Goal: Task Accomplishment & Management: Manage account settings

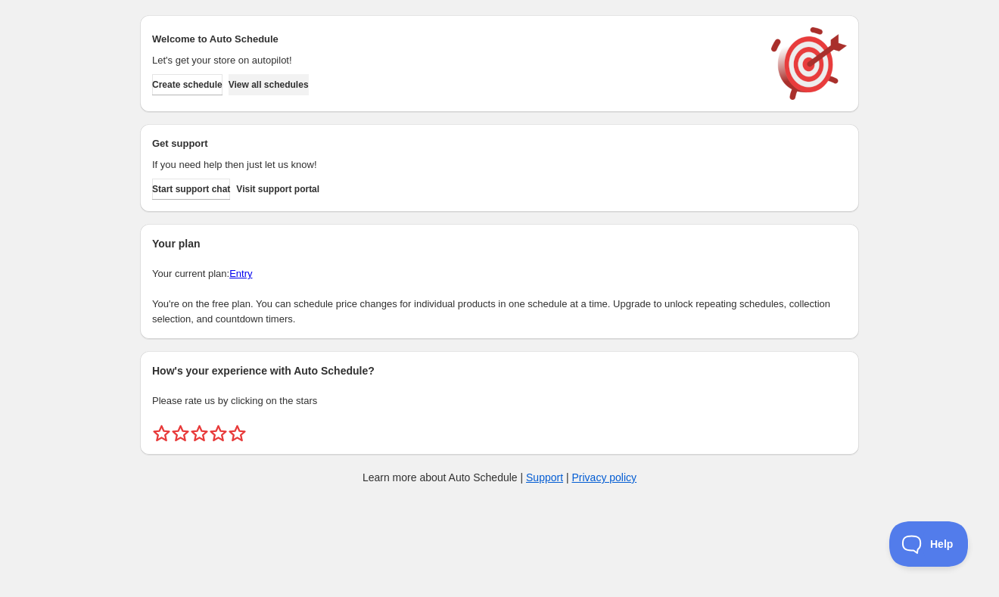
click at [278, 79] on span "View all schedules" at bounding box center [268, 85] width 80 height 12
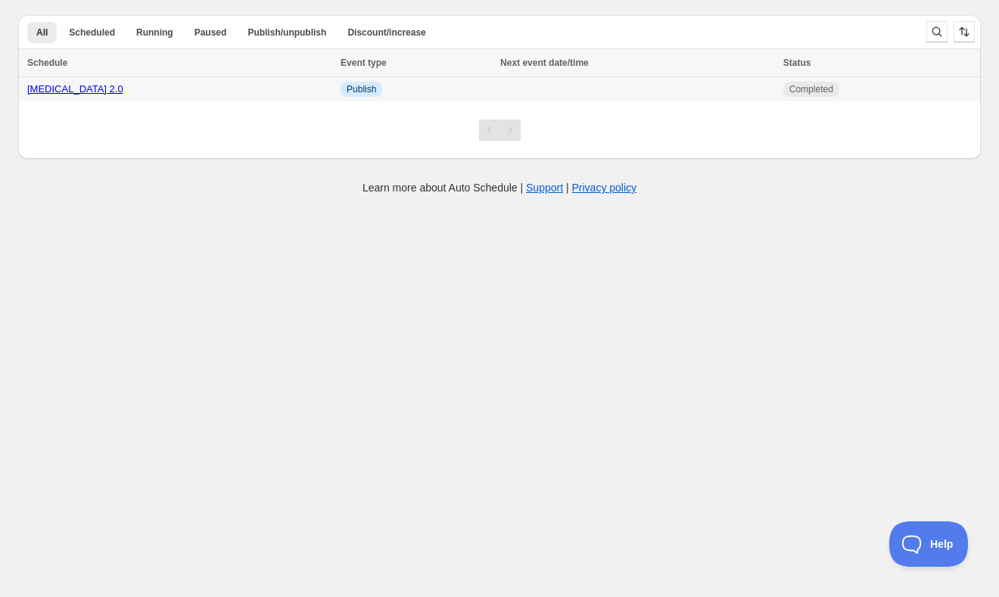
click at [64, 87] on link "[MEDICAL_DATA] 2.0" at bounding box center [75, 88] width 96 height 11
